Goal: Find contact information: Find contact information

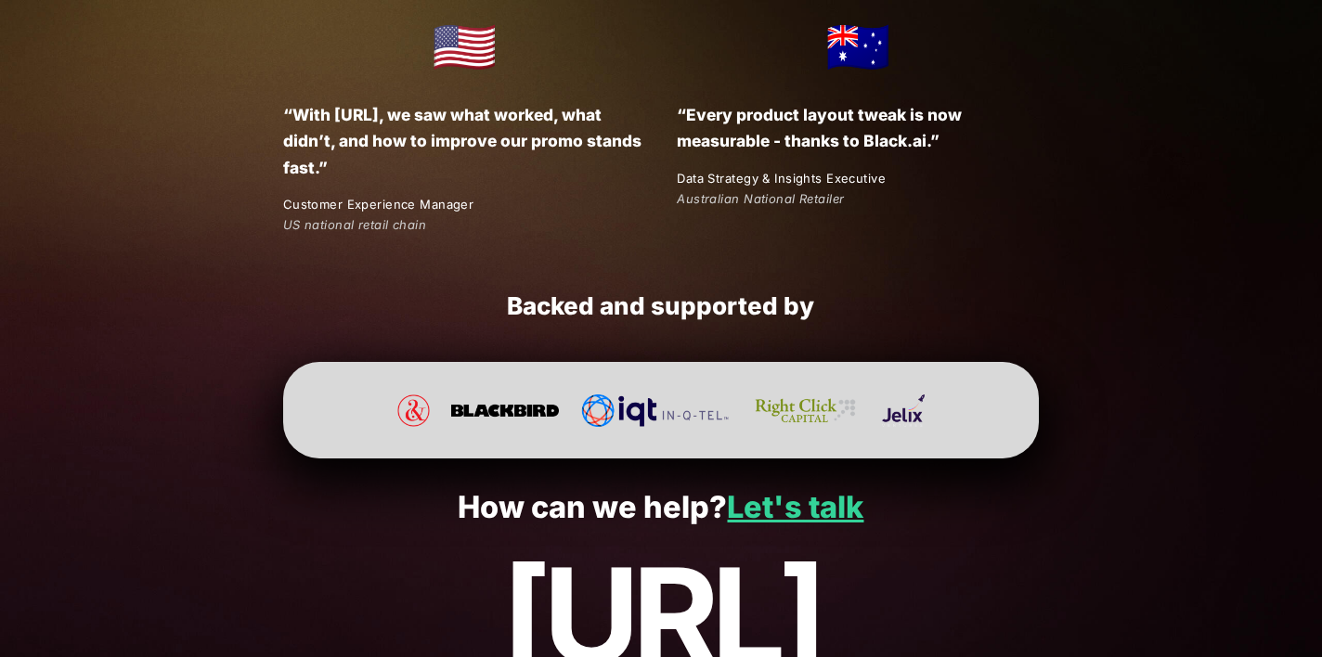
scroll to position [3512, 0]
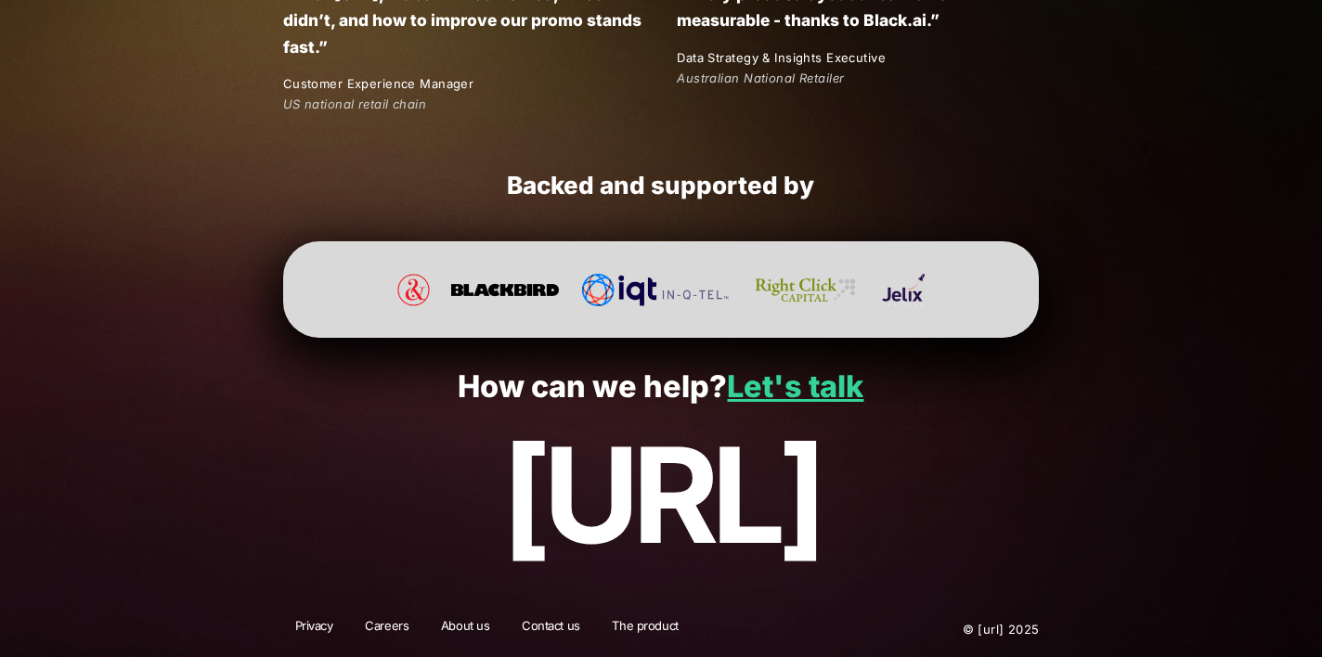
click at [389, 632] on link "Careers" at bounding box center [387, 629] width 68 height 24
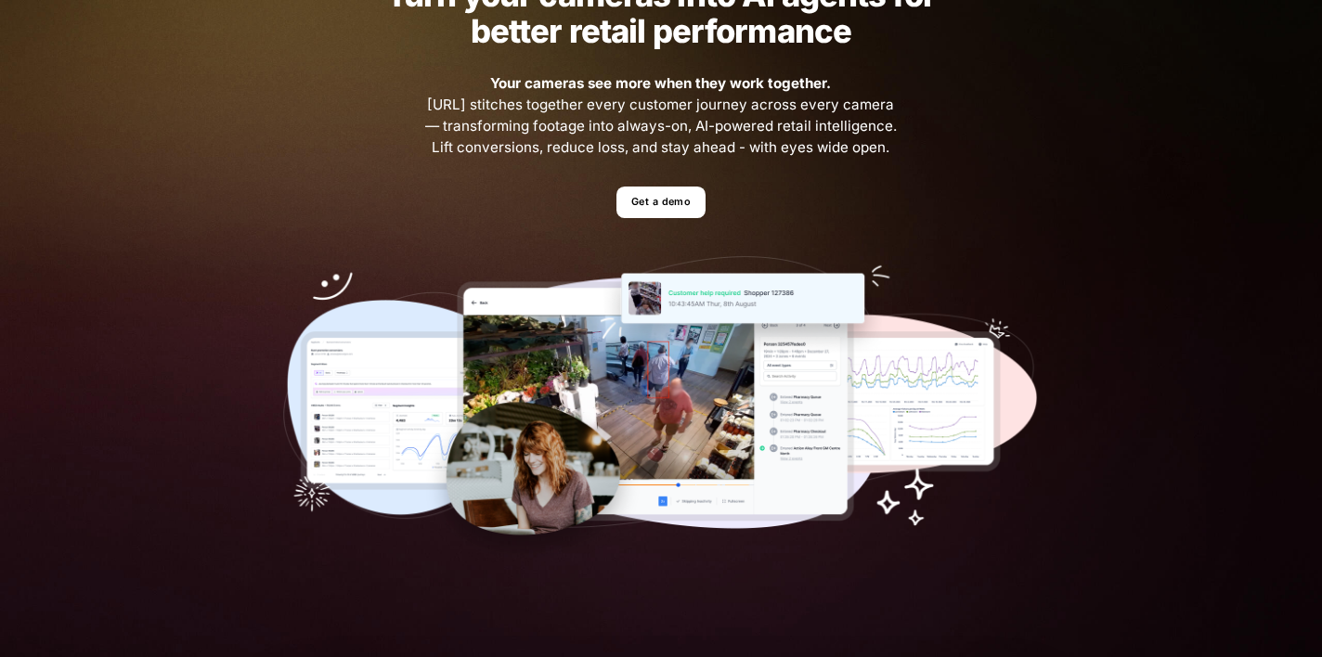
scroll to position [0, 0]
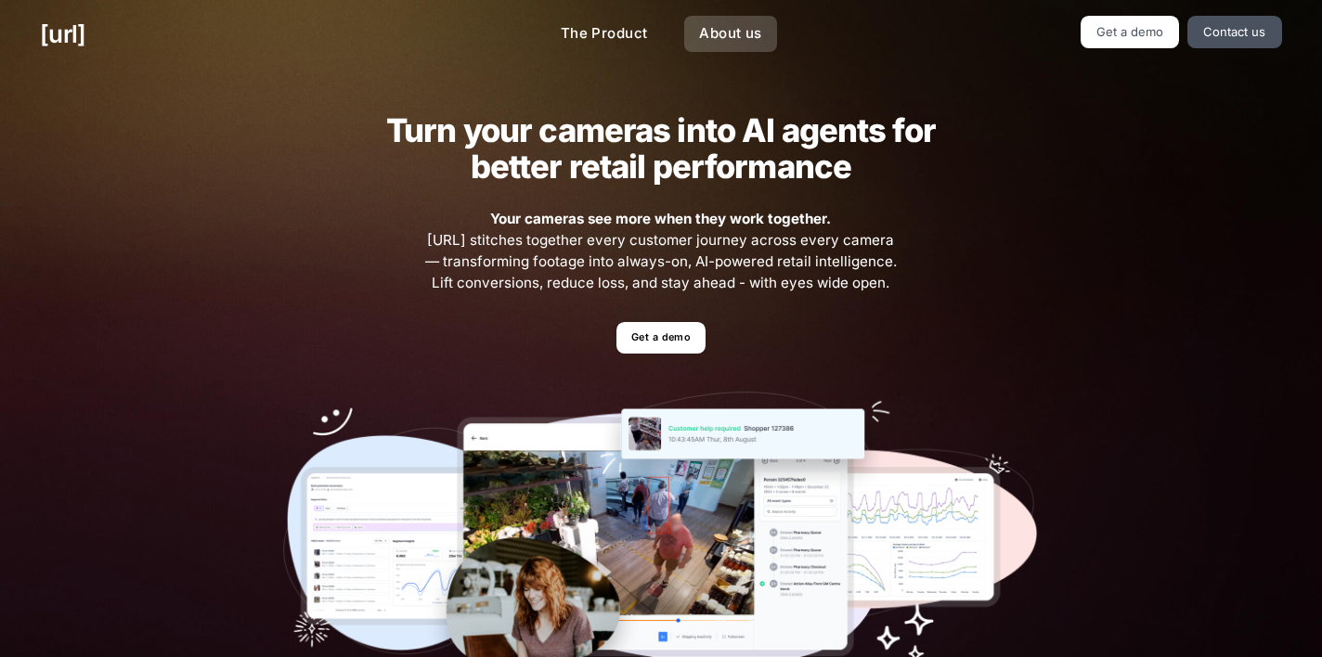
click at [733, 28] on link "About us" at bounding box center [730, 34] width 92 height 36
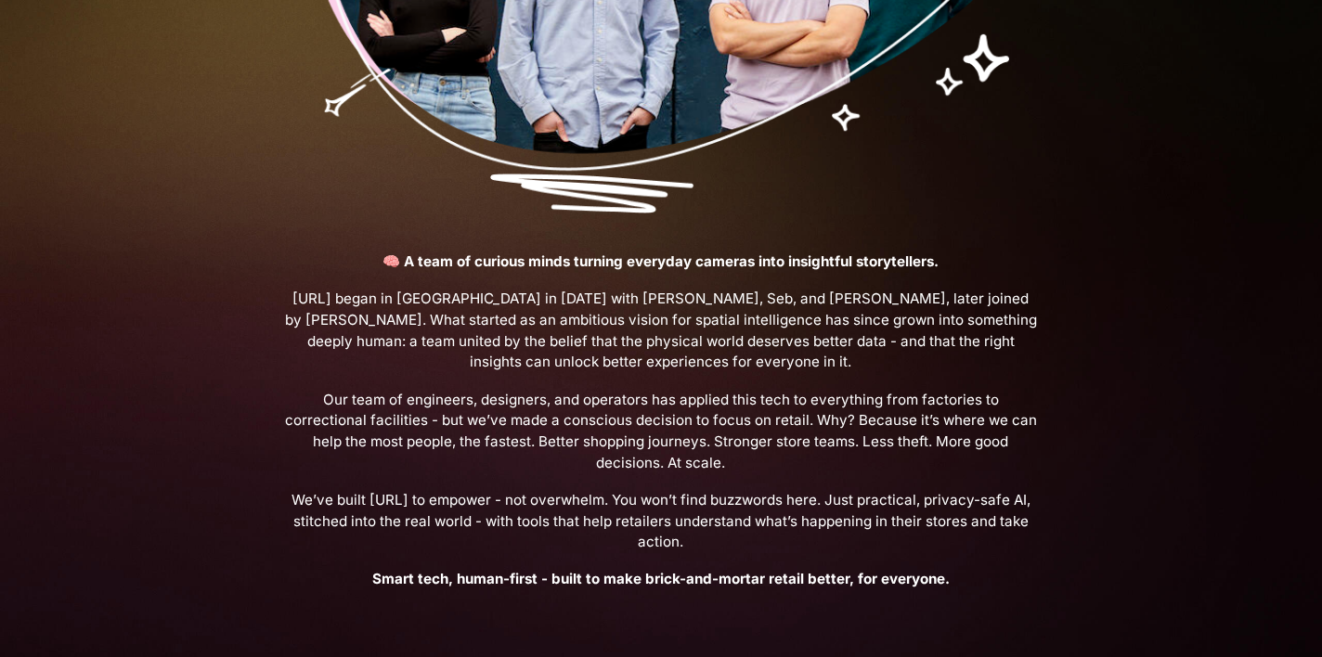
scroll to position [693, 0]
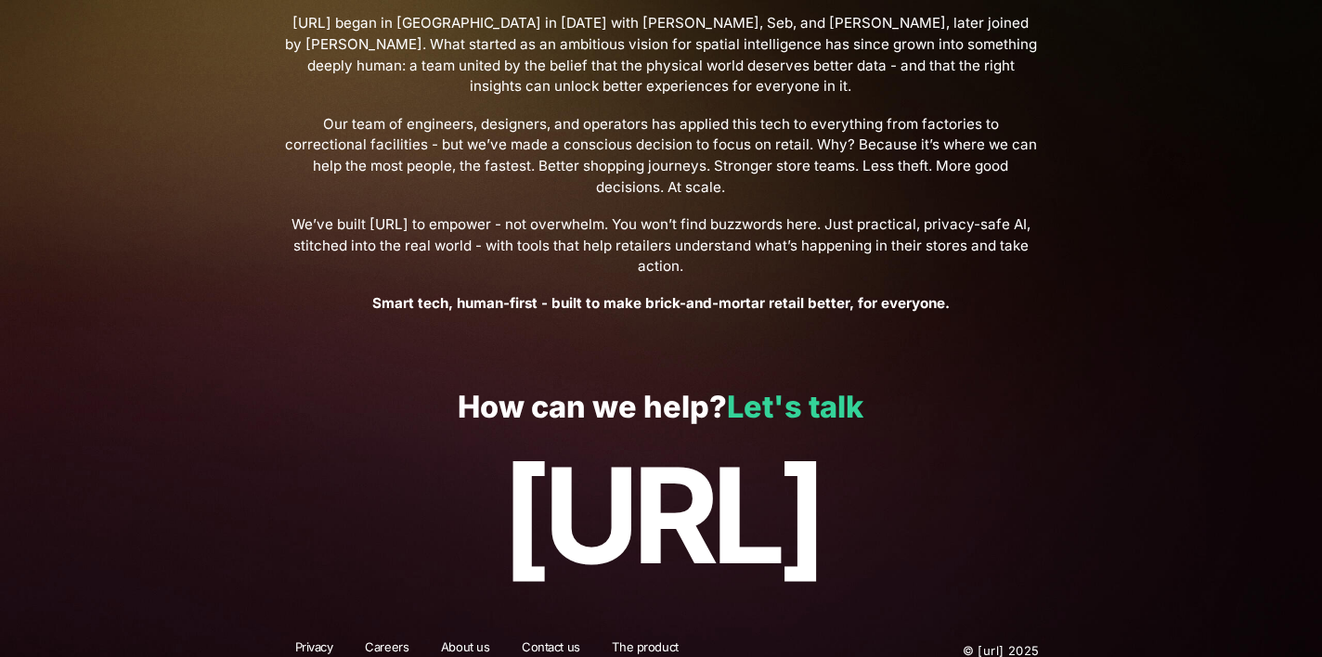
click at [788, 389] on link "Let's talk" at bounding box center [795, 407] width 136 height 36
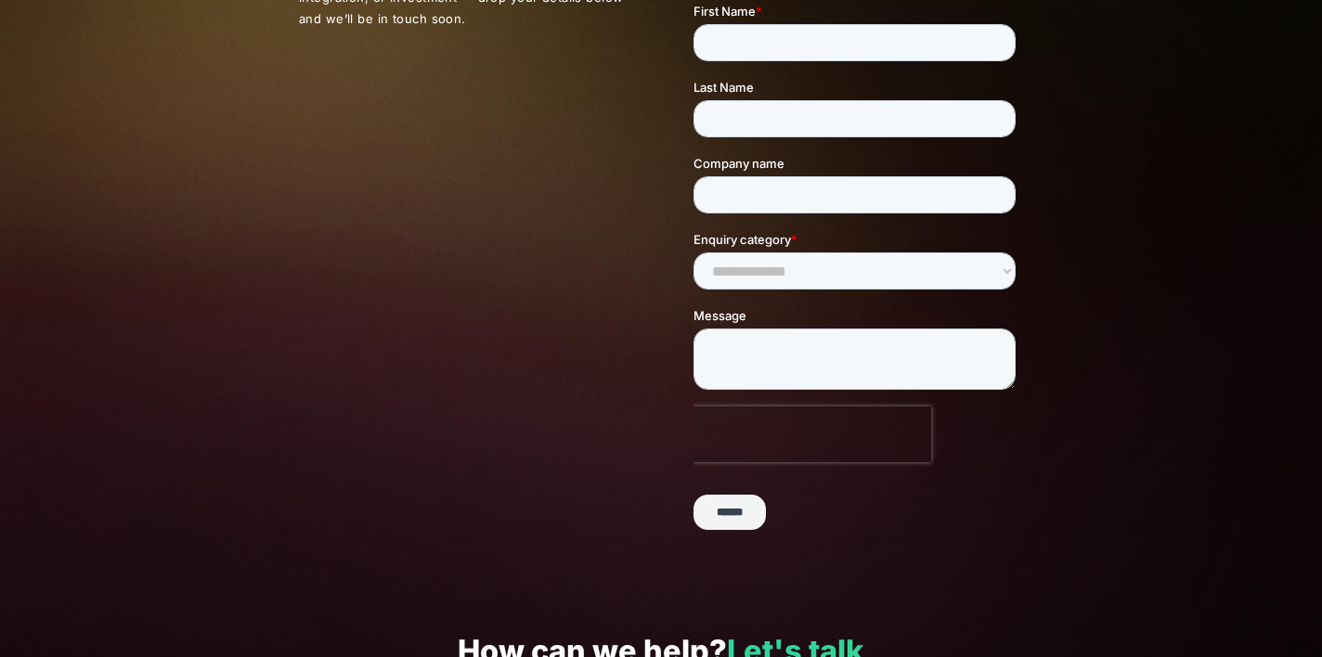
scroll to position [463, 0]
